Goal: Information Seeking & Learning: Learn about a topic

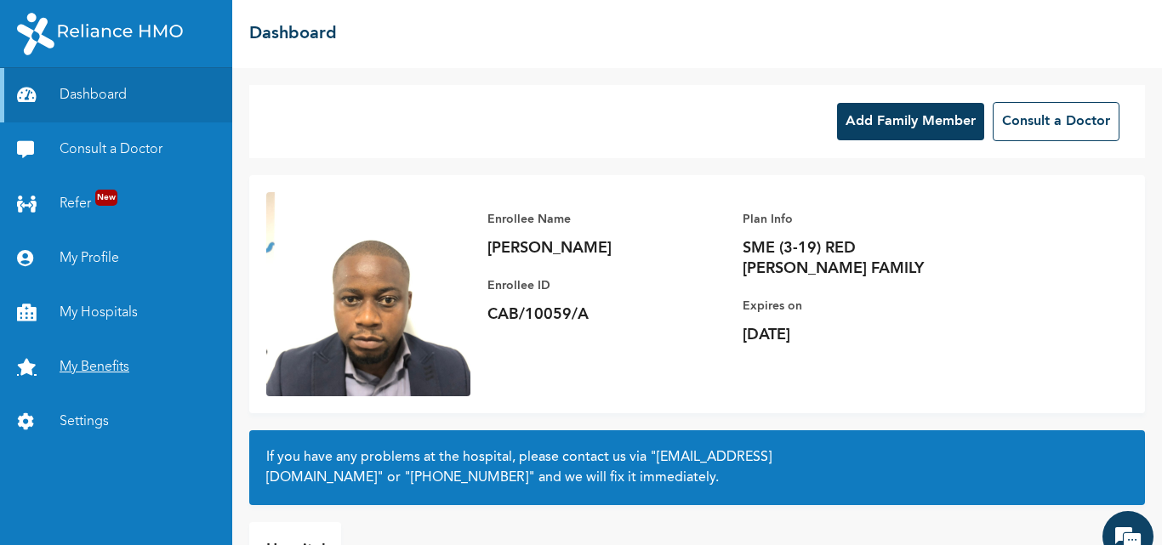
click at [77, 377] on link "My Benefits" at bounding box center [116, 367] width 232 height 54
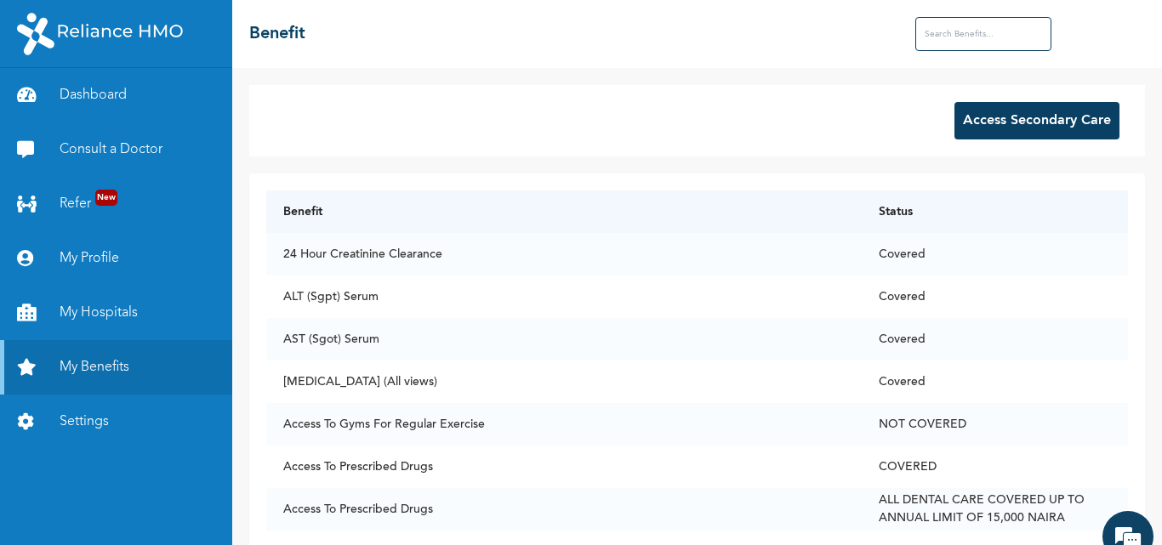
click at [992, 117] on button "Access Secondary Care" at bounding box center [1037, 120] width 165 height 37
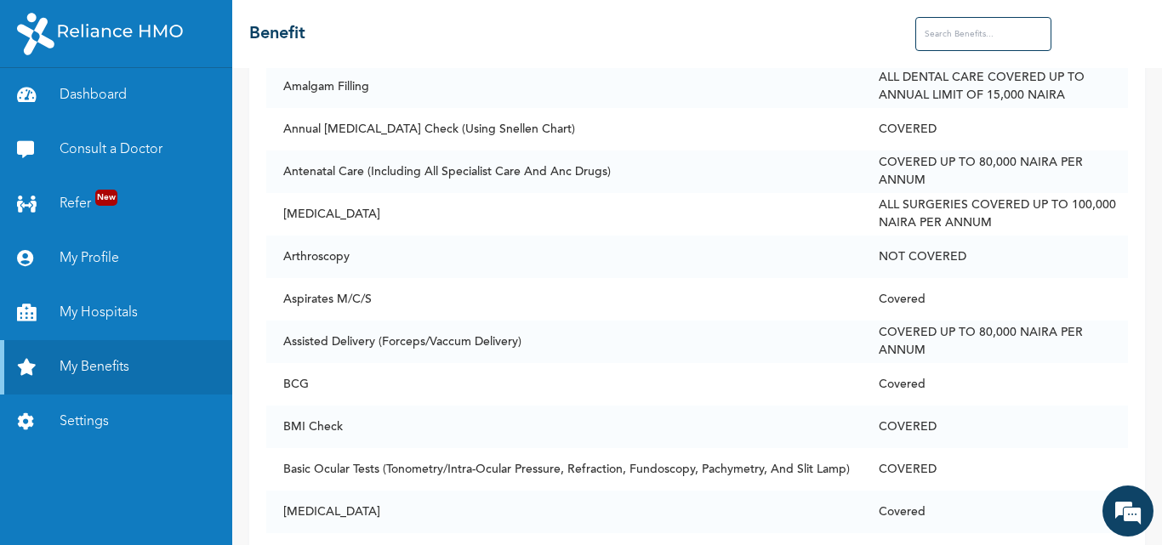
scroll to position [712, 0]
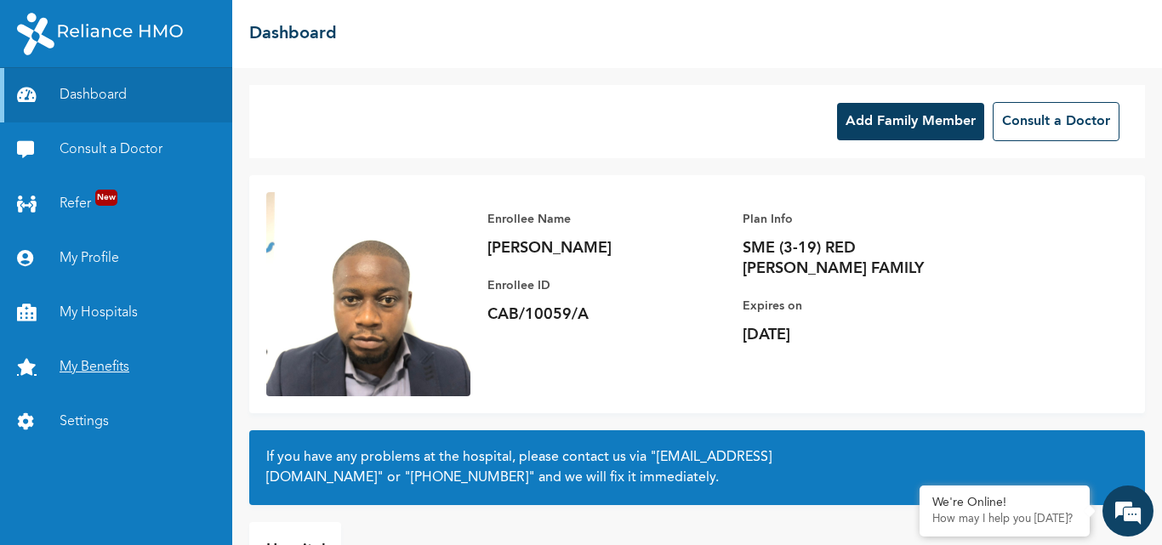
click at [111, 364] on link "My Benefits" at bounding box center [116, 367] width 232 height 54
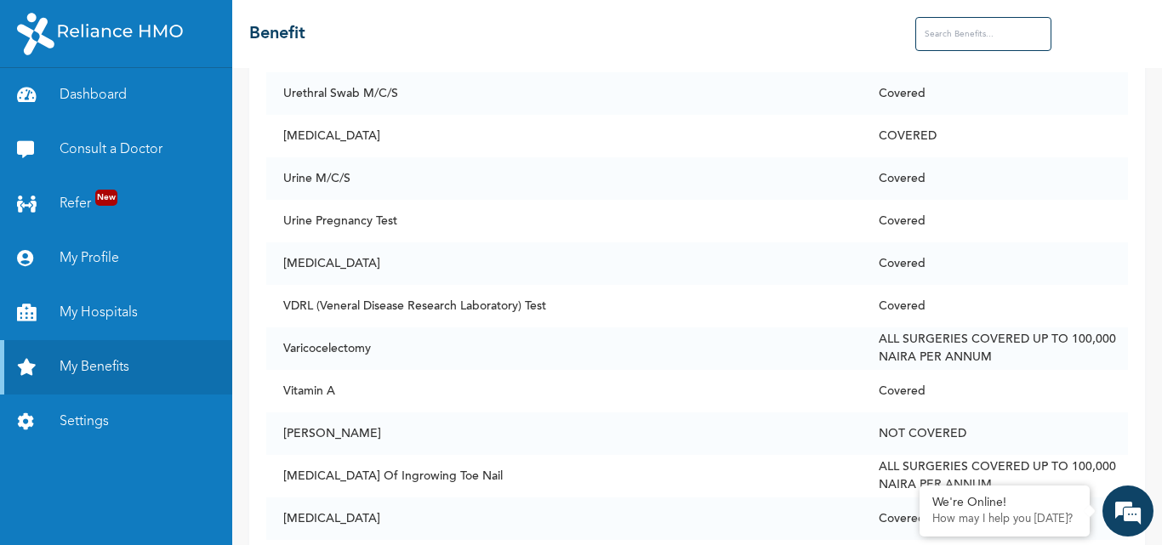
scroll to position [12672, 0]
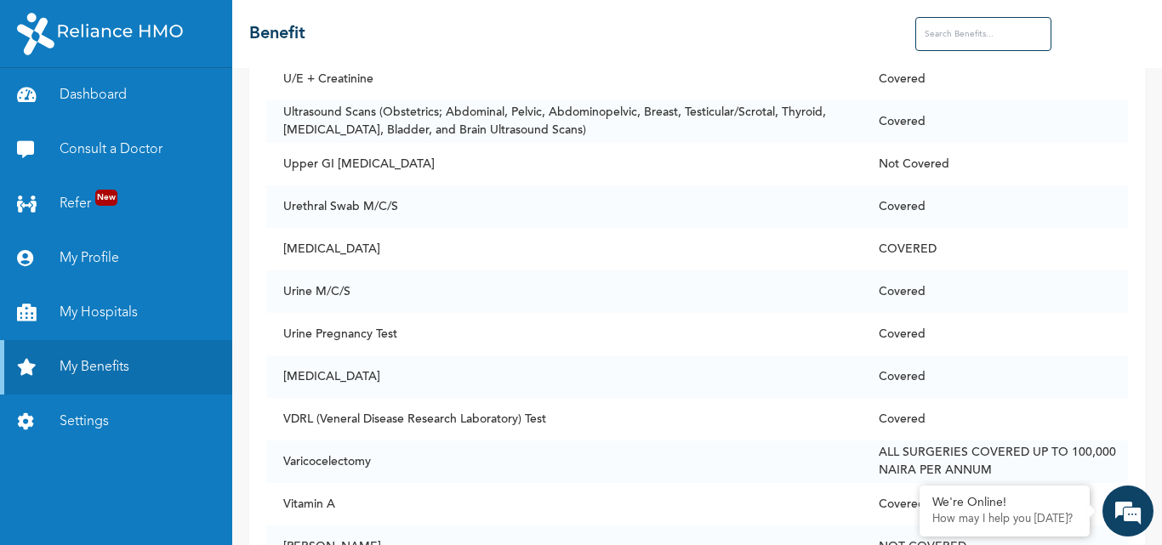
click at [997, 36] on input "text" at bounding box center [983, 34] width 136 height 34
type input "p"
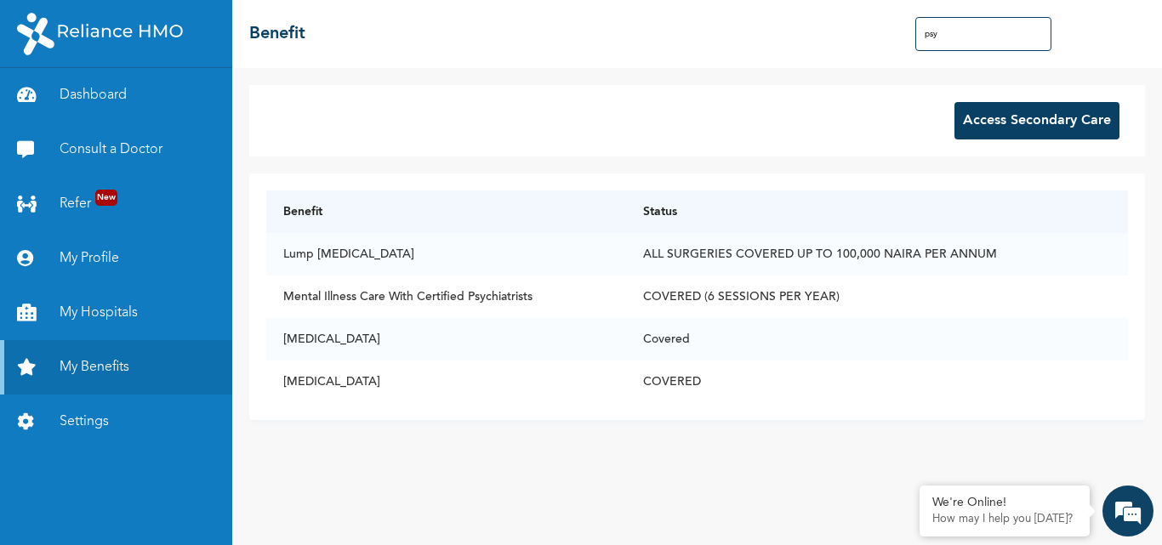
scroll to position [0, 0]
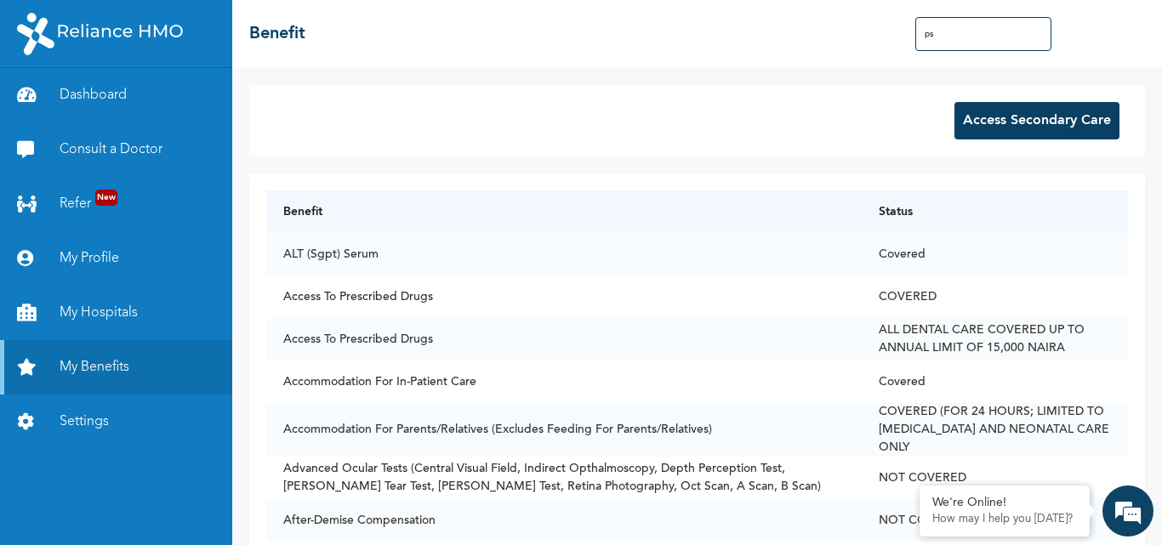
type input "p"
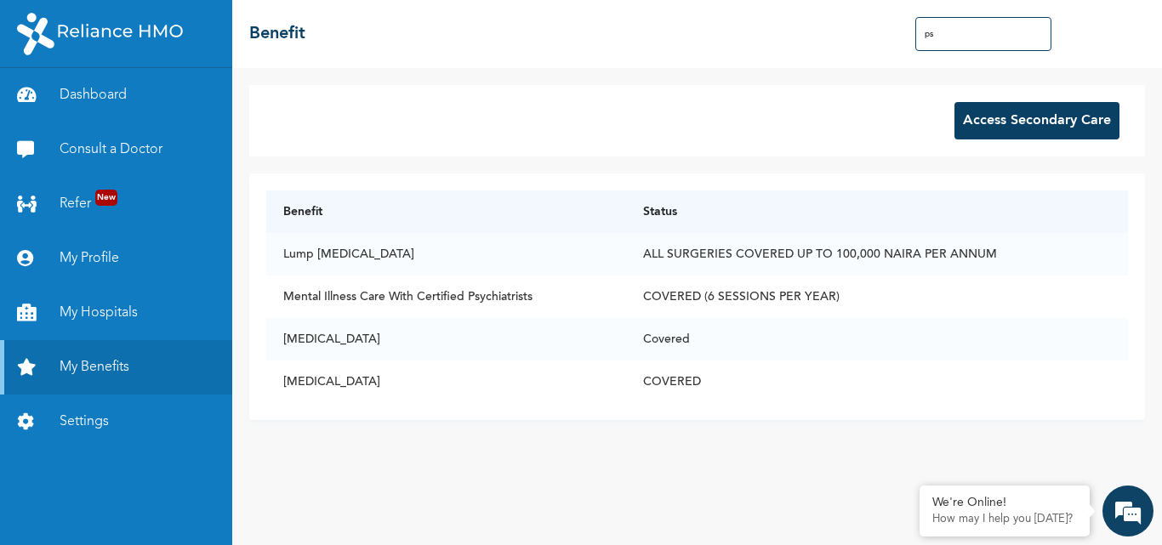
type input "p"
